Goal: Task Accomplishment & Management: Manage account settings

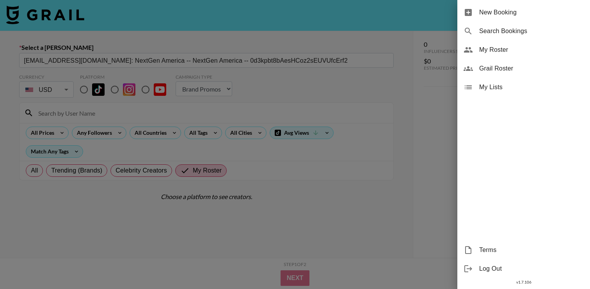
select select "Brand"
click at [500, 53] on span "My Roster" at bounding box center [531, 49] width 105 height 9
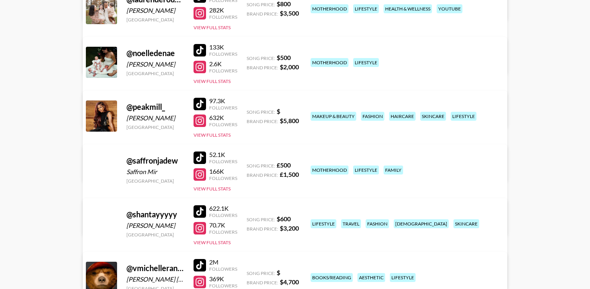
scroll to position [521, 0]
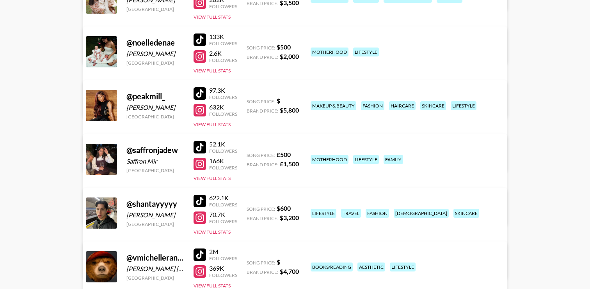
click at [249, 154] on link "View/Edit Details" at bounding box center [173, 158] width 152 height 8
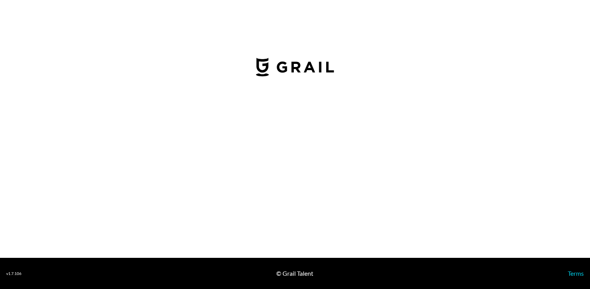
select select "USD"
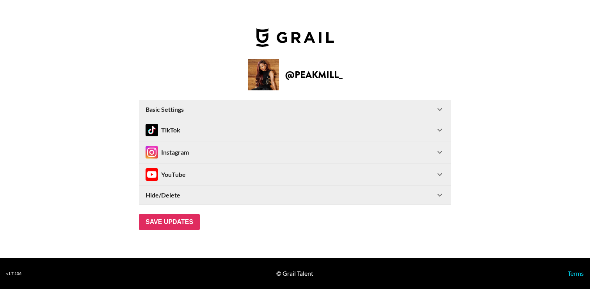
click at [209, 147] on div "Instagram" at bounding box center [289, 152] width 289 height 12
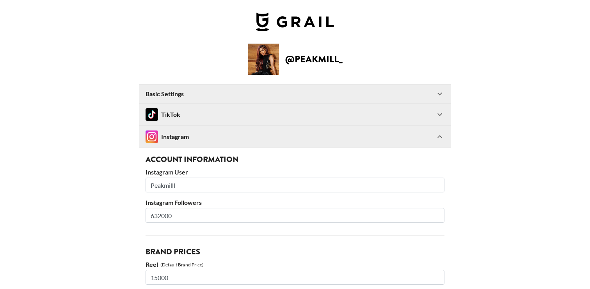
click at [238, 117] on div "TikTok" at bounding box center [289, 114] width 289 height 12
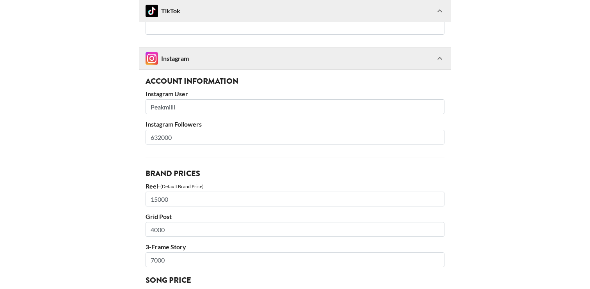
scroll to position [449, 0]
